Goal: Task Accomplishment & Management: Complete application form

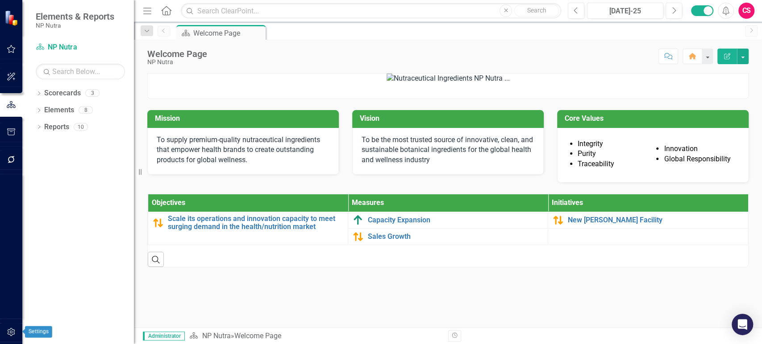
click at [11, 328] on icon "button" at bounding box center [11, 332] width 8 height 8
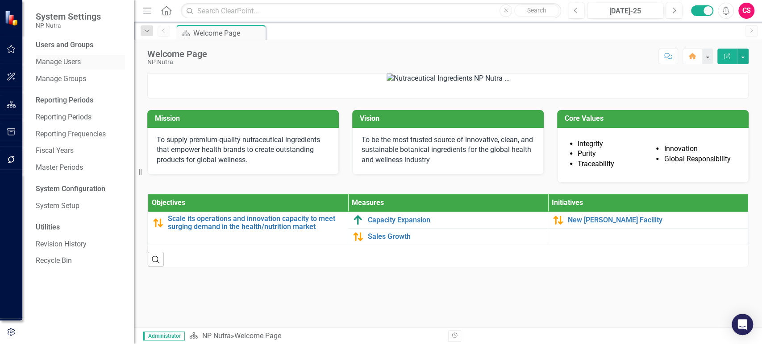
click at [68, 66] on link "Manage Users" at bounding box center [80, 62] width 89 height 10
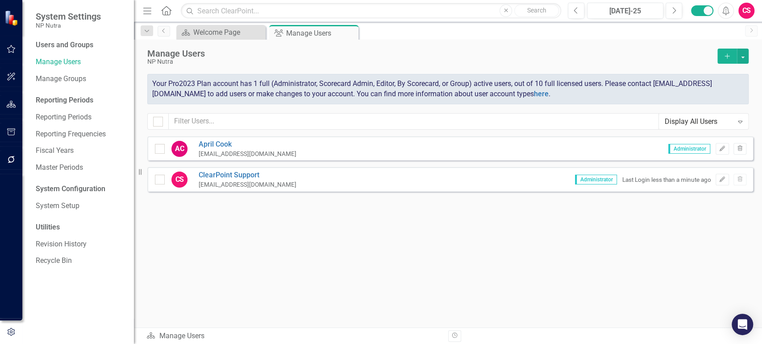
click at [722, 50] on button "Add" at bounding box center [727, 56] width 20 height 15
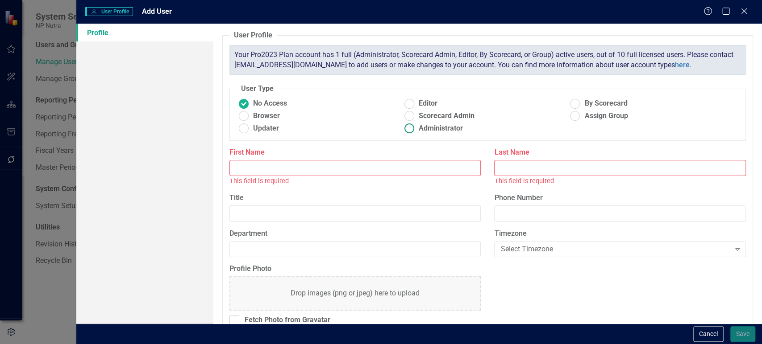
click at [409, 126] on ins at bounding box center [409, 129] width 14 height 14
click at [409, 126] on input "Administrator" at bounding box center [409, 129] width 14 height 14
radio input "true"
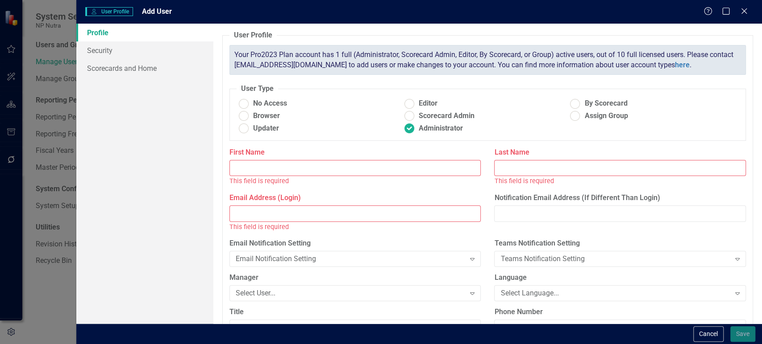
click at [288, 213] on input "Email Address (Login)" at bounding box center [355, 214] width 252 height 17
paste input "operations.asst@npnutra.com"
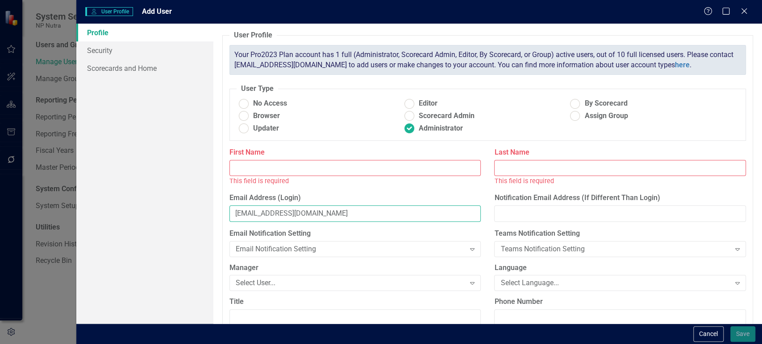
type input "operations.asst@npnutra.com"
click at [265, 173] on input "First Name" at bounding box center [355, 168] width 252 height 17
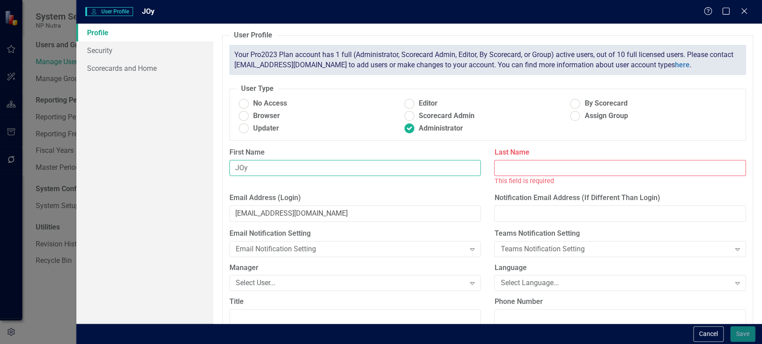
click at [243, 171] on input "JOy" at bounding box center [355, 168] width 252 height 17
type input "Joy"
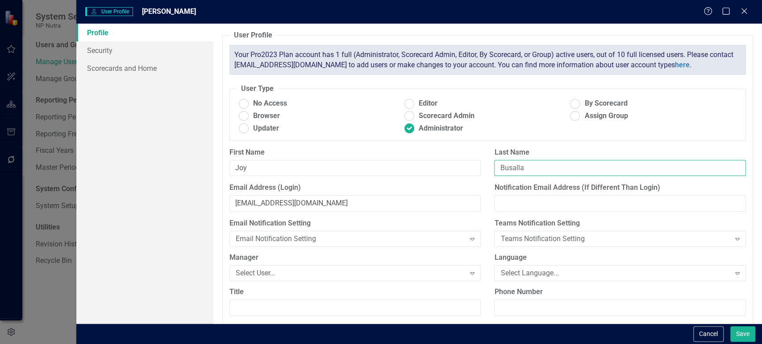
type input "Busalla"
click at [736, 340] on button "Save" at bounding box center [742, 335] width 25 height 16
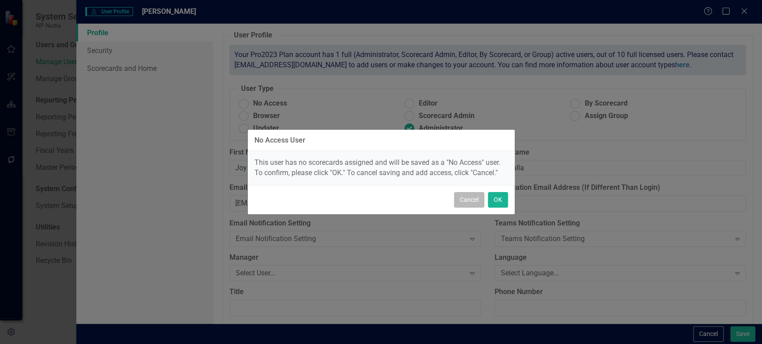
click at [472, 200] on button "Cancel" at bounding box center [469, 200] width 30 height 16
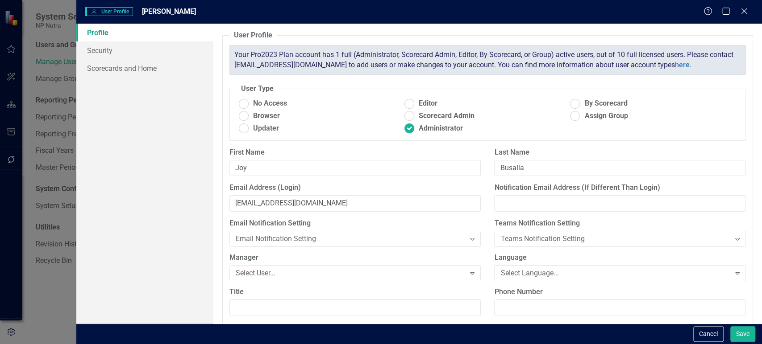
click at [742, 343] on div "Cancel Save" at bounding box center [418, 334] width 685 height 21
click at [737, 337] on button "Save" at bounding box center [742, 335] width 25 height 16
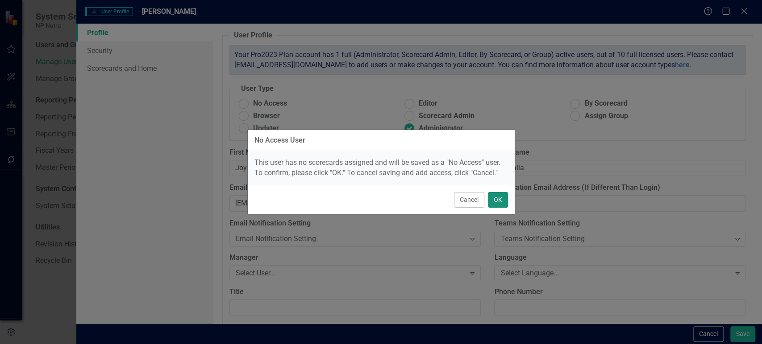
click at [488, 201] on button "OK" at bounding box center [498, 200] width 20 height 16
radio input "true"
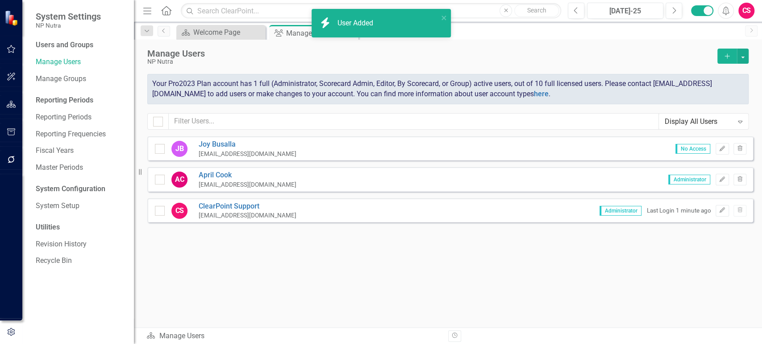
click at [742, 11] on div "CS" at bounding box center [746, 11] width 16 height 16
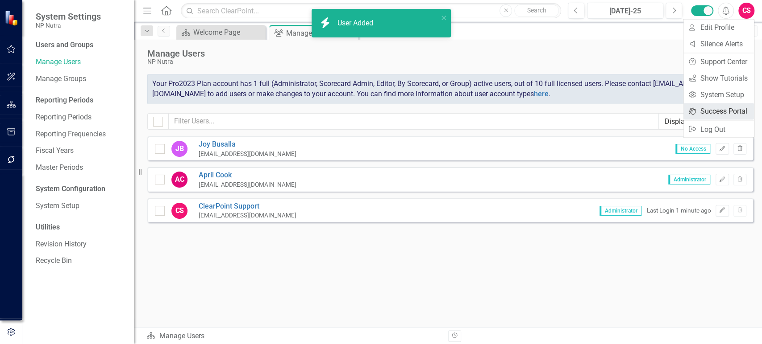
click at [714, 103] on link "icon.portal Success Portal" at bounding box center [718, 111] width 70 height 17
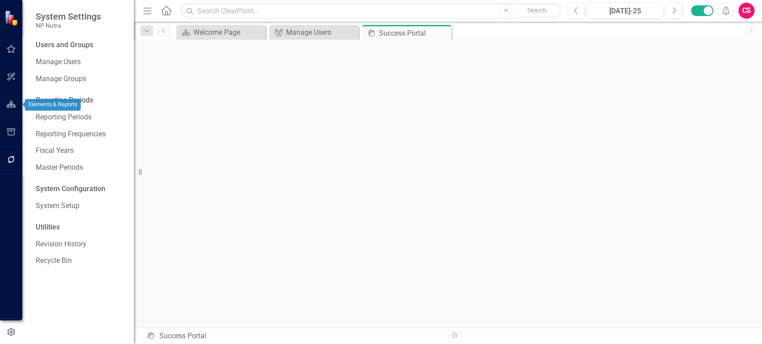
click at [11, 107] on icon "button" at bounding box center [11, 104] width 9 height 7
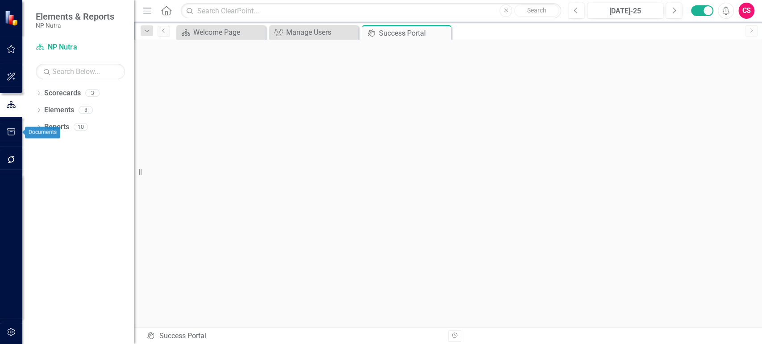
click at [11, 129] on icon "button" at bounding box center [11, 131] width 9 height 7
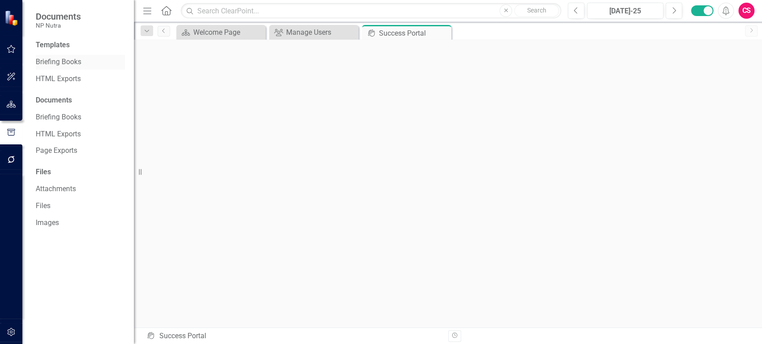
click at [65, 64] on link "Briefing Books" at bounding box center [80, 62] width 89 height 10
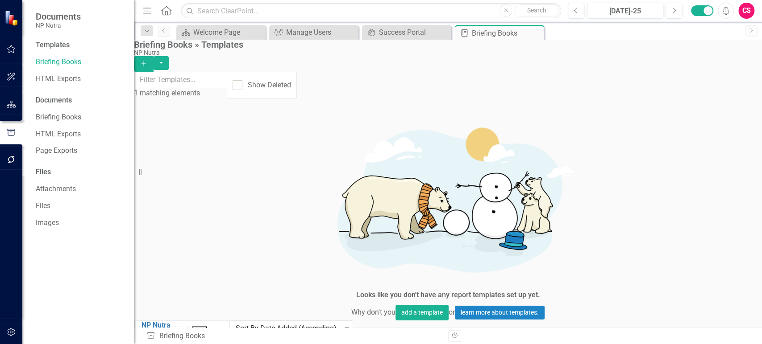
click at [223, 328] on icon "Collapse" at bounding box center [220, 331] width 4 height 7
